Goal: Understand process/instructions

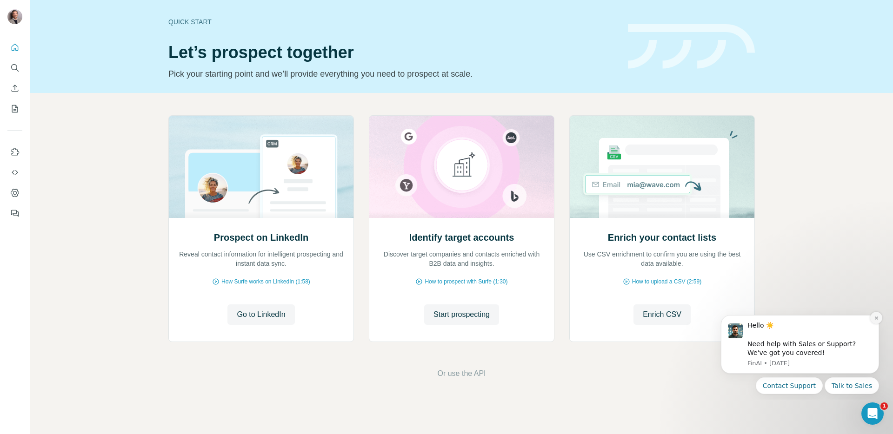
click at [875, 316] on icon "Dismiss notification" at bounding box center [876, 318] width 5 height 5
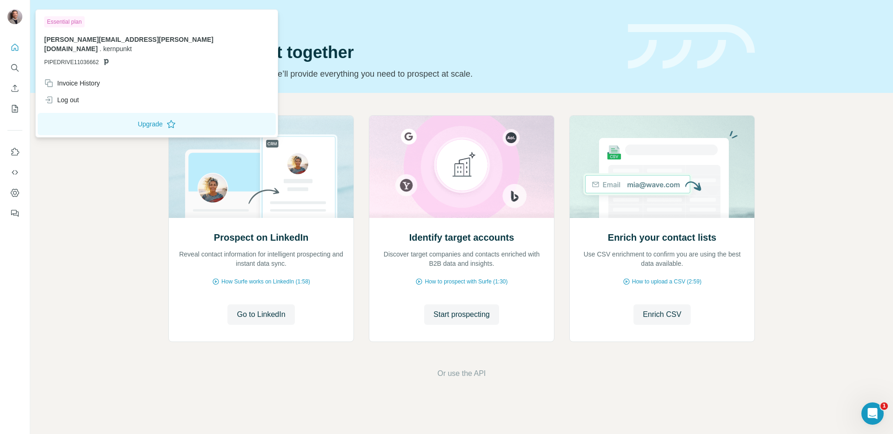
click at [18, 16] on img at bounding box center [14, 16] width 15 height 15
click at [16, 20] on img at bounding box center [14, 16] width 15 height 15
click at [14, 47] on icon "Quick start" at bounding box center [14, 47] width 9 height 9
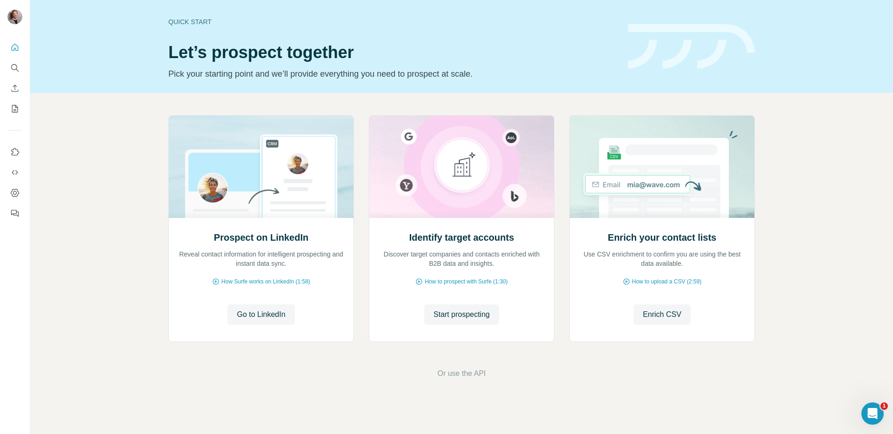
click at [190, 33] on div "Quick start Let’s prospect together Pick your starting point and we’ll provide …" at bounding box center [392, 47] width 448 height 68
click at [189, 24] on div "Quick start" at bounding box center [392, 21] width 448 height 9
